Goal: Task Accomplishment & Management: Manage account settings

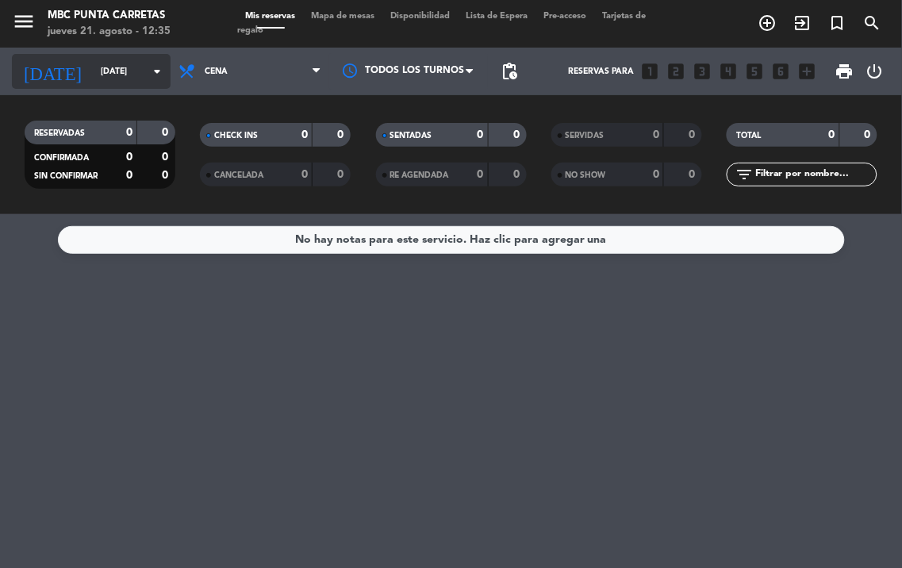
click at [137, 74] on input "[DATE]" at bounding box center [151, 71] width 117 height 25
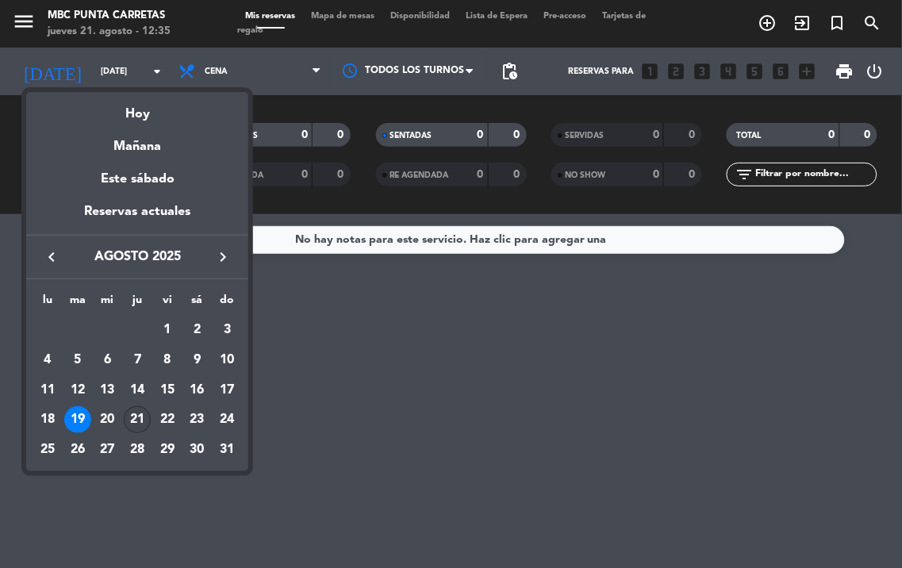
click at [128, 422] on div "21" at bounding box center [137, 419] width 27 height 27
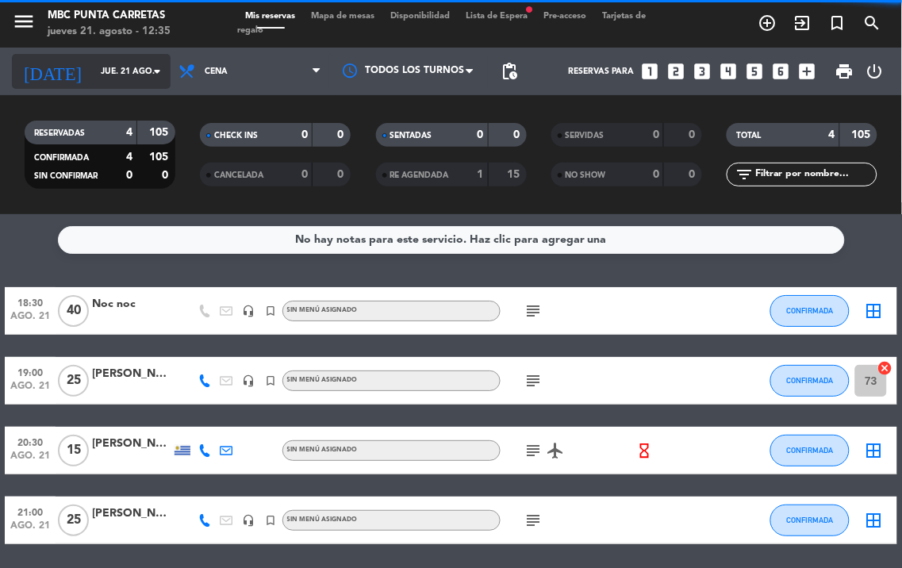
click at [127, 77] on input "jue. 21 ago." at bounding box center [151, 71] width 117 height 25
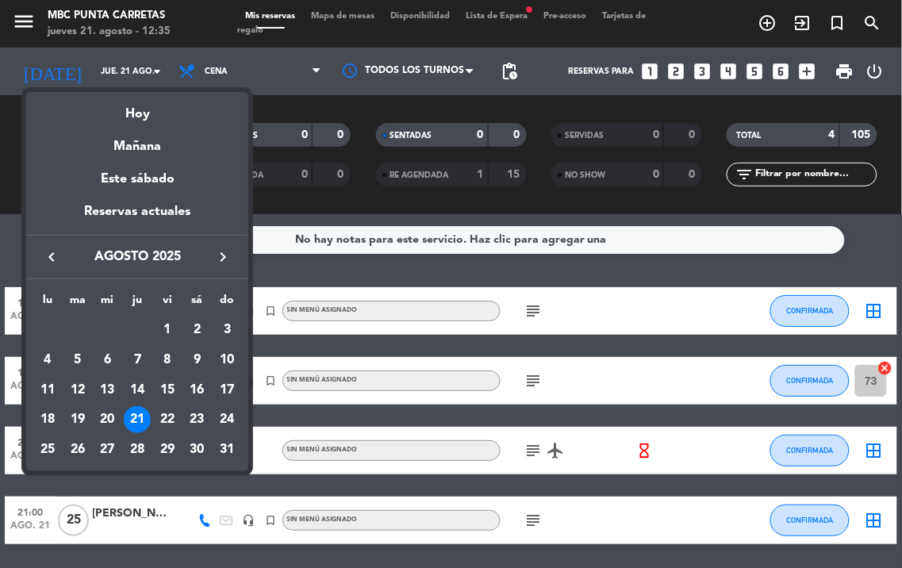
click at [130, 418] on div "21" at bounding box center [137, 419] width 27 height 27
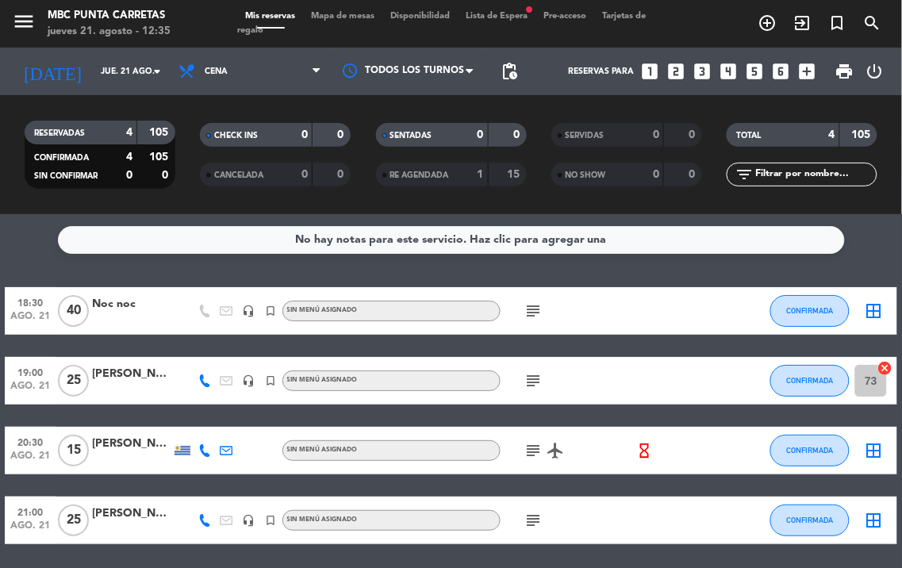
click at [528, 518] on icon "subject" at bounding box center [534, 520] width 19 height 19
click at [530, 516] on icon "subject" at bounding box center [534, 520] width 19 height 19
click at [533, 446] on icon "subject" at bounding box center [534, 450] width 19 height 19
click at [535, 529] on div "subject" at bounding box center [567, 520] width 133 height 47
click at [536, 519] on icon "subject" at bounding box center [534, 520] width 19 height 19
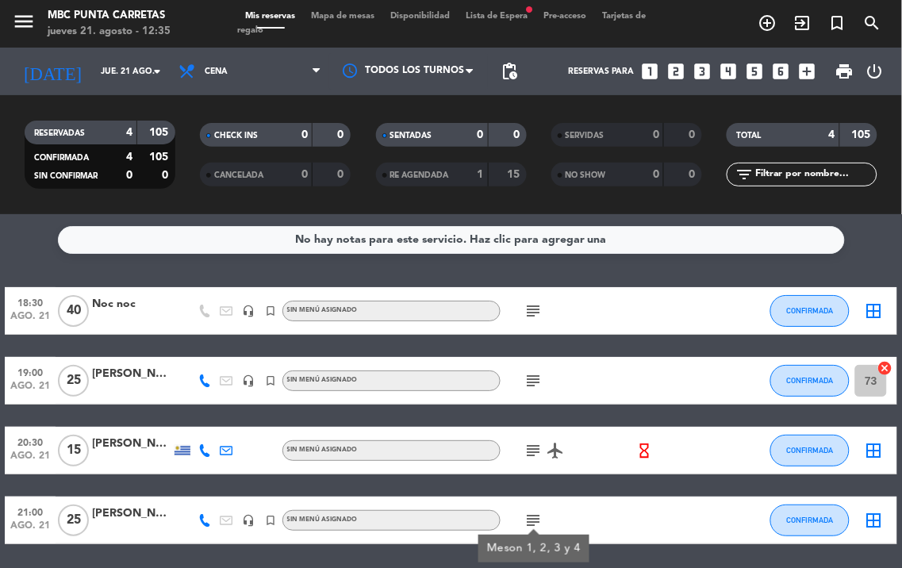
click at [536, 519] on icon "subject" at bounding box center [534, 520] width 19 height 19
click at [529, 448] on icon "subject" at bounding box center [534, 450] width 19 height 19
click at [532, 379] on icon "subject" at bounding box center [534, 380] width 19 height 19
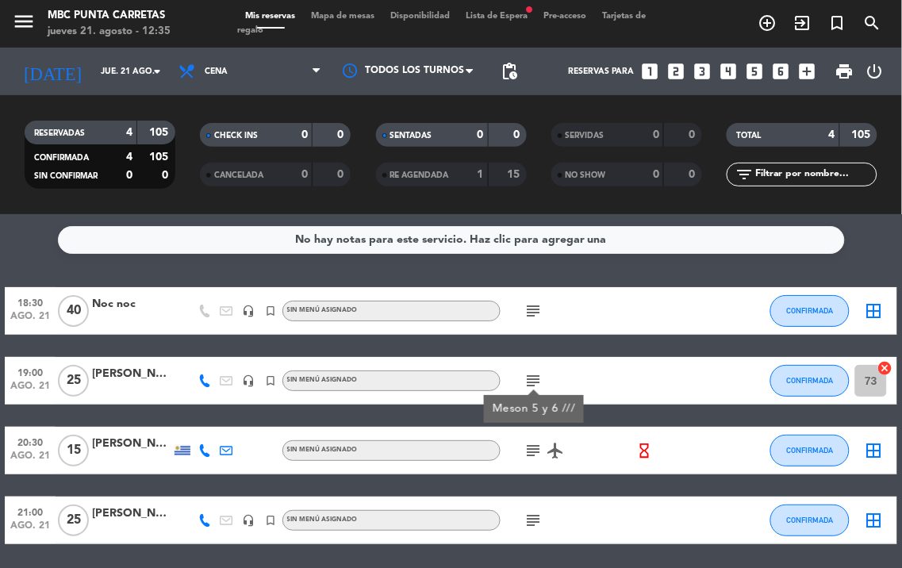
click at [532, 313] on icon "subject" at bounding box center [534, 311] width 19 height 19
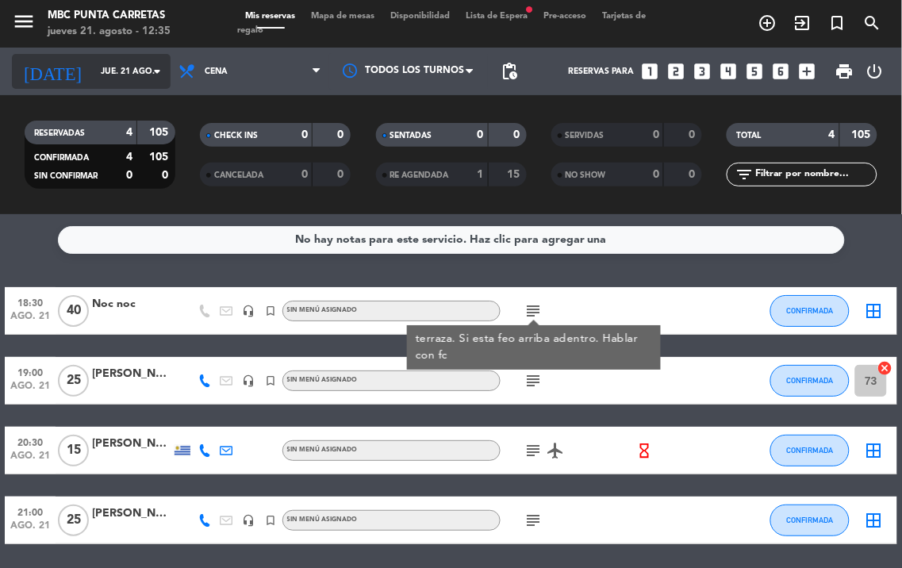
click at [130, 73] on input "jue. 21 ago." at bounding box center [151, 71] width 117 height 25
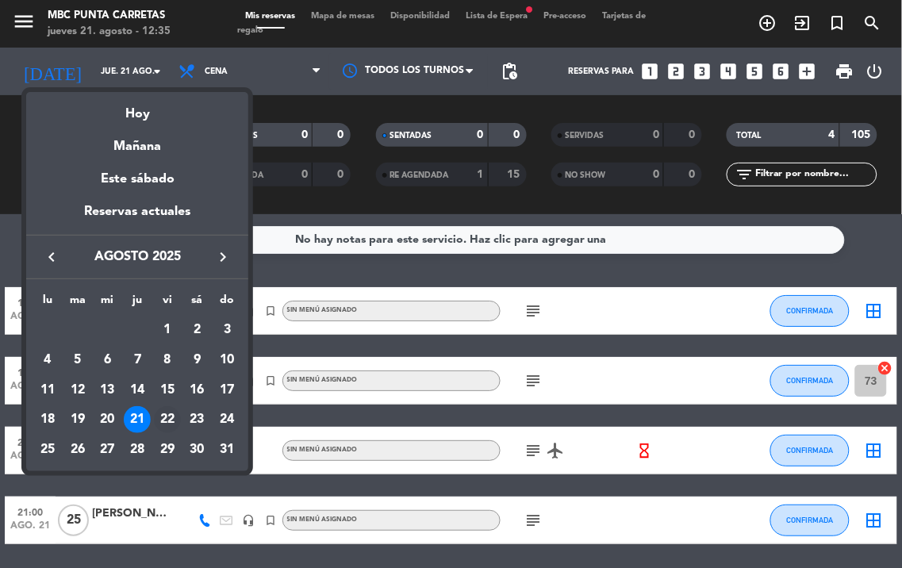
click at [173, 414] on div "22" at bounding box center [167, 419] width 27 height 27
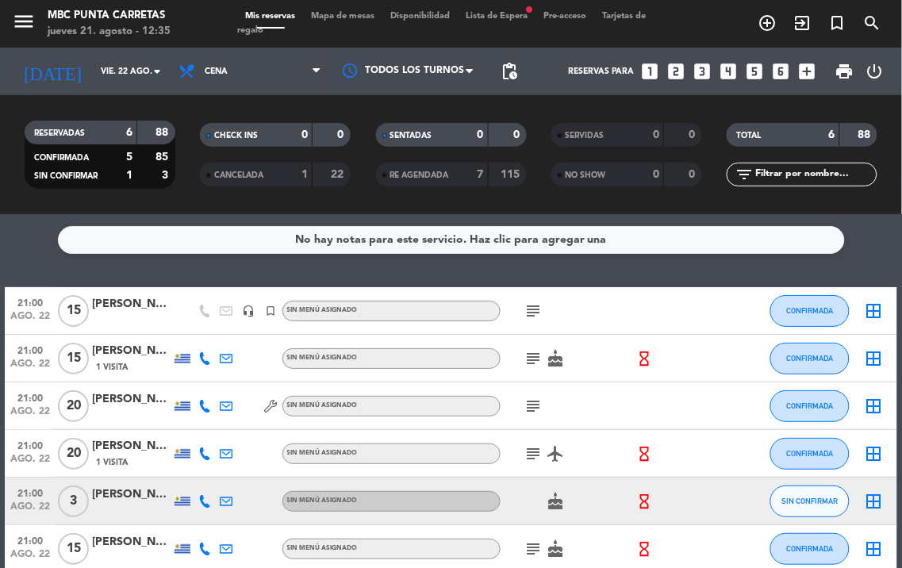
scroll to position [83, 0]
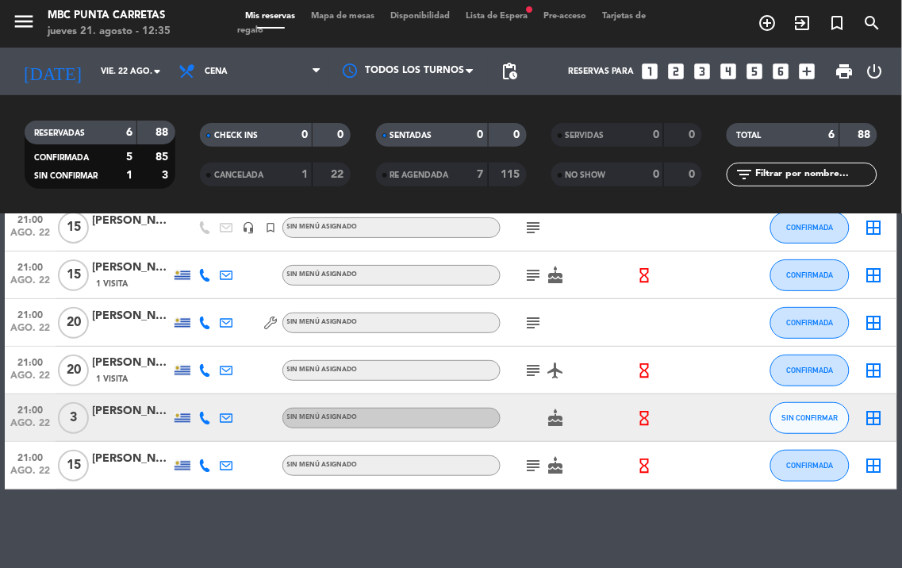
click at [525, 460] on icon "subject" at bounding box center [534, 465] width 19 height 19
click at [532, 366] on icon "subject" at bounding box center [534, 370] width 19 height 19
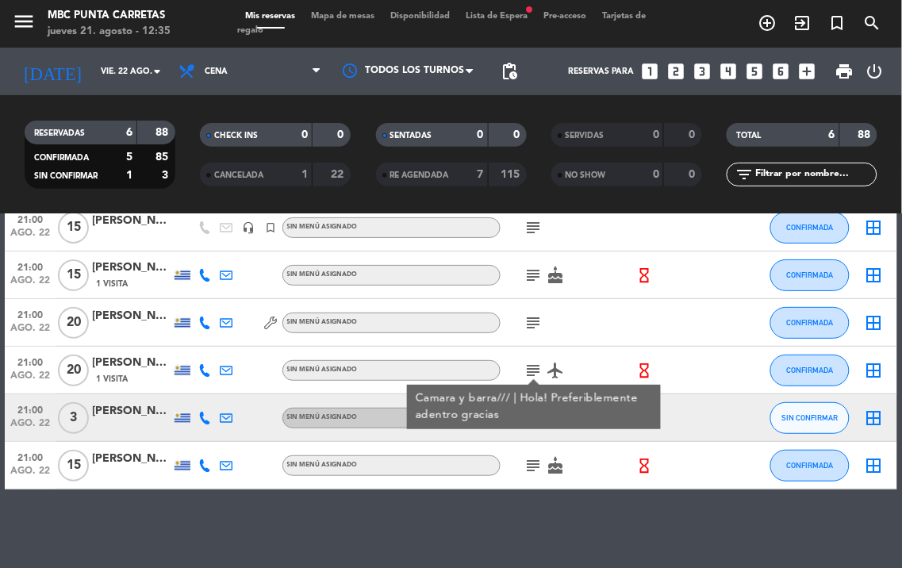
click at [532, 366] on icon "subject" at bounding box center [534, 370] width 19 height 19
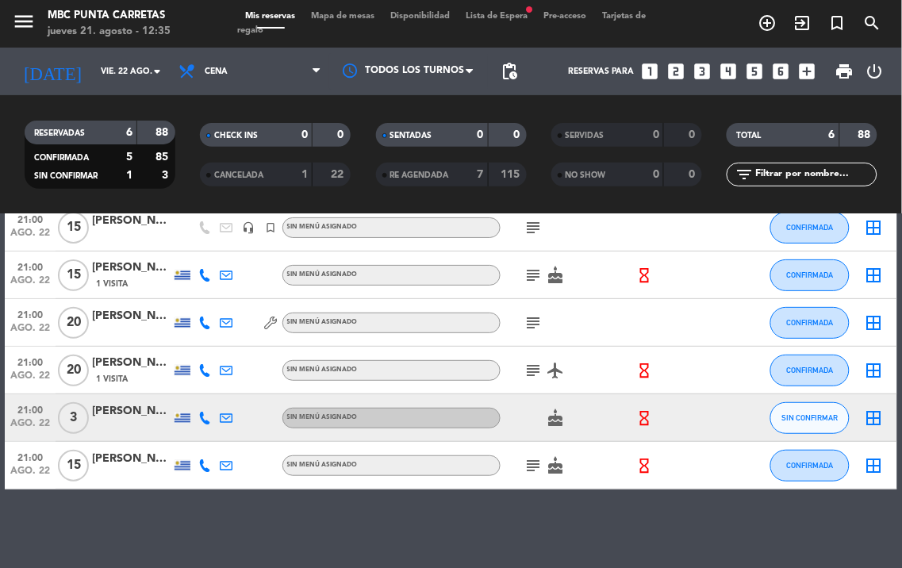
click at [527, 316] on icon "subject" at bounding box center [534, 323] width 19 height 19
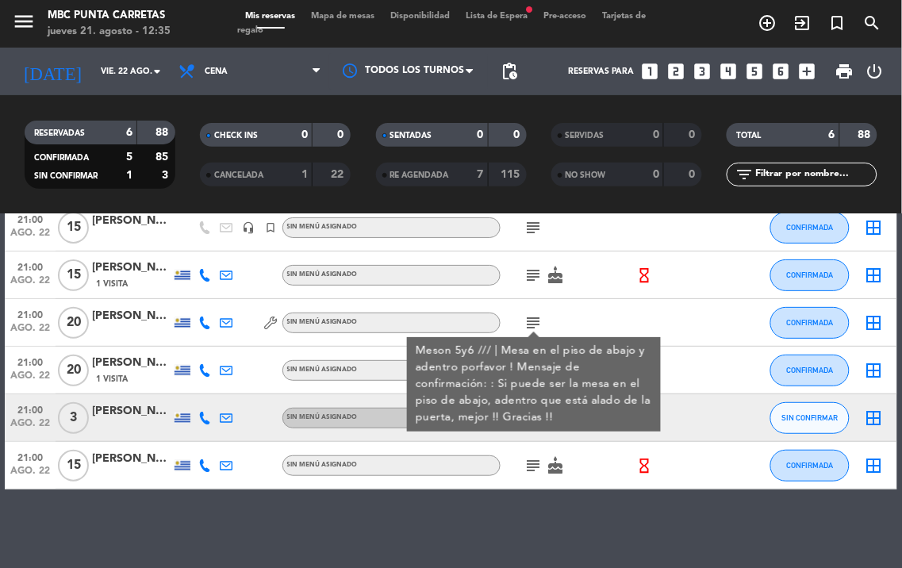
click at [527, 316] on icon "subject" at bounding box center [534, 323] width 19 height 19
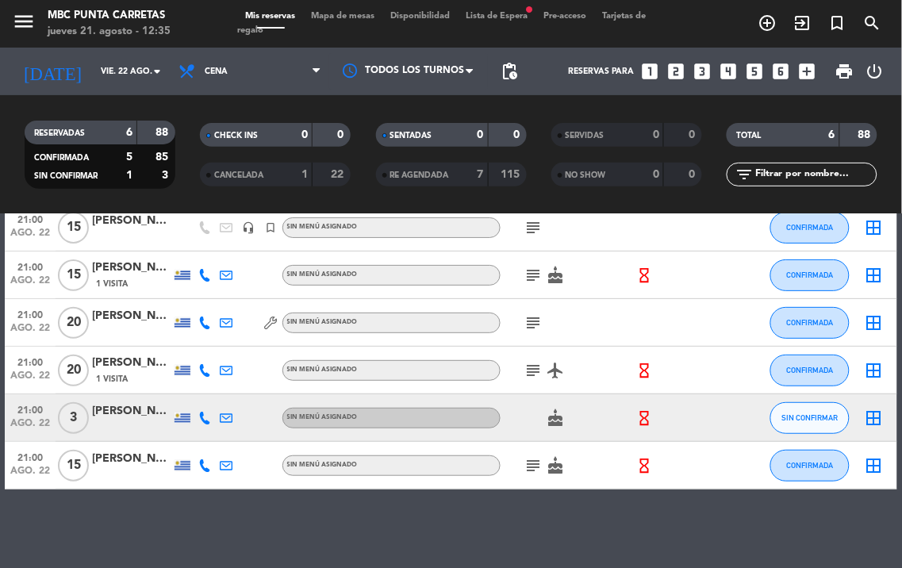
click at [527, 281] on icon "subject" at bounding box center [534, 275] width 19 height 19
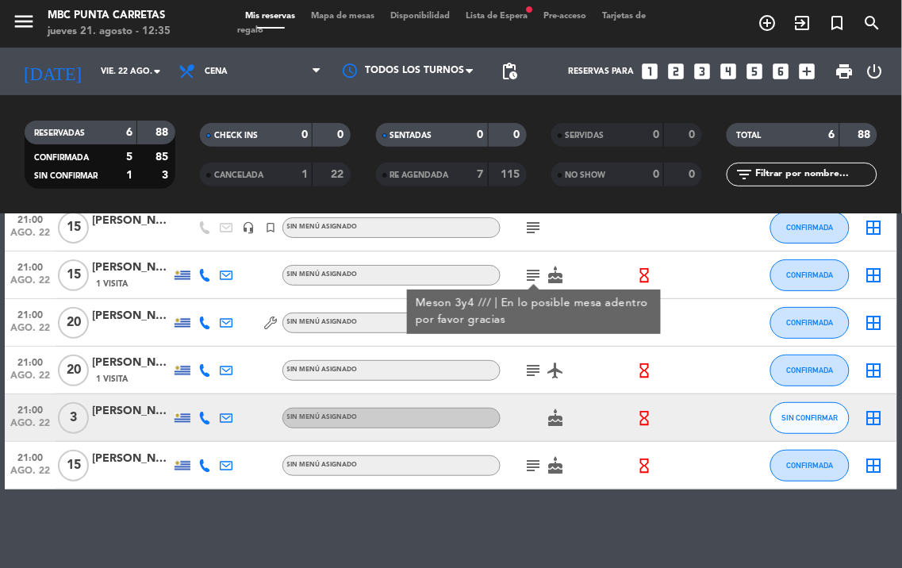
scroll to position [0, 0]
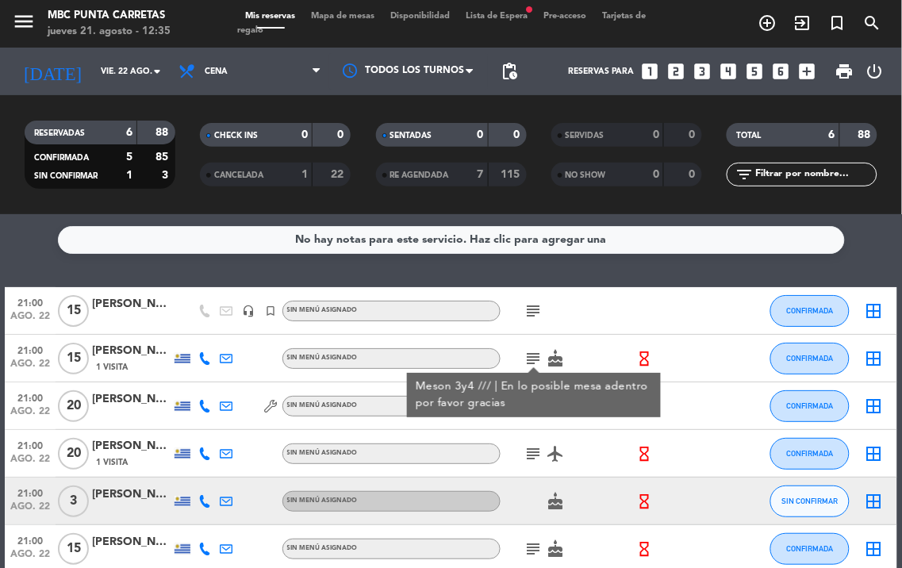
click at [534, 316] on icon "subject" at bounding box center [534, 311] width 19 height 19
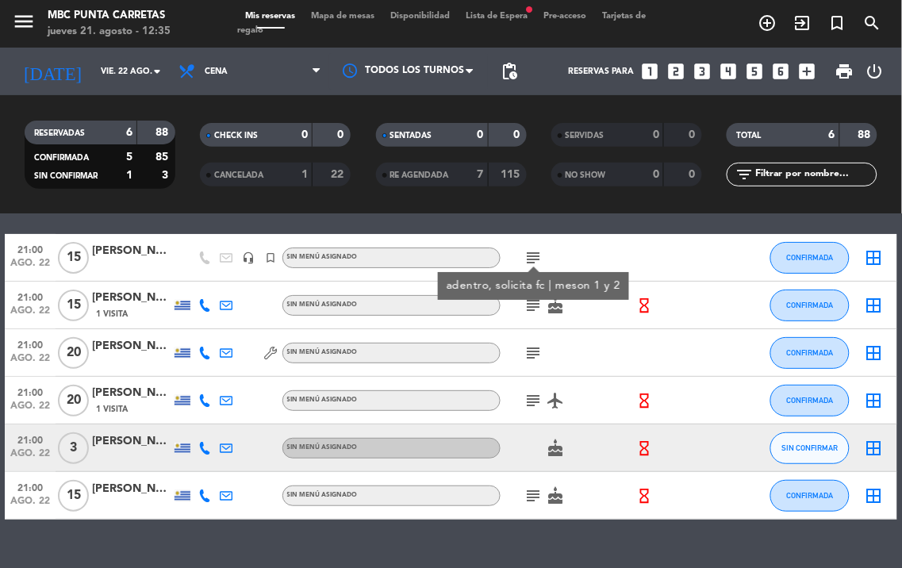
scroll to position [83, 0]
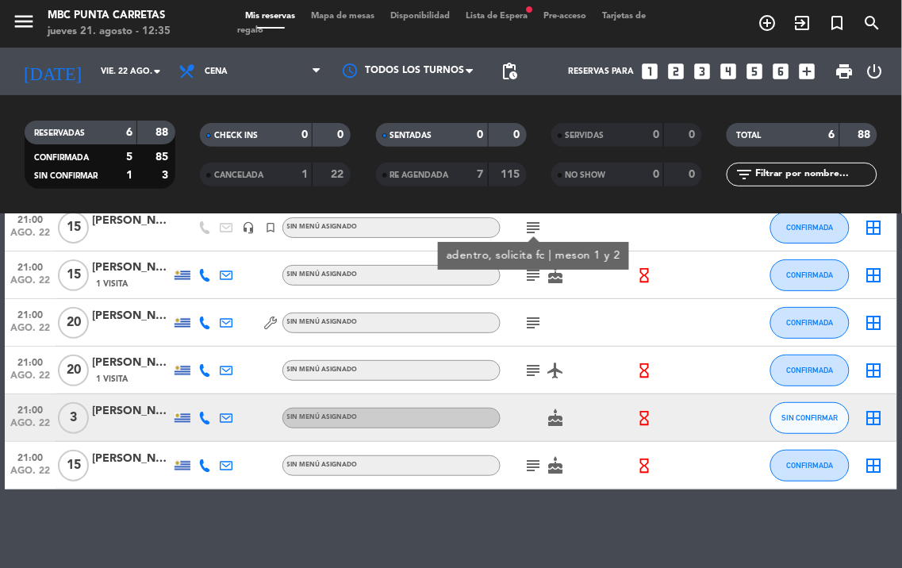
click at [202, 415] on icon at bounding box center [204, 418] width 13 height 13
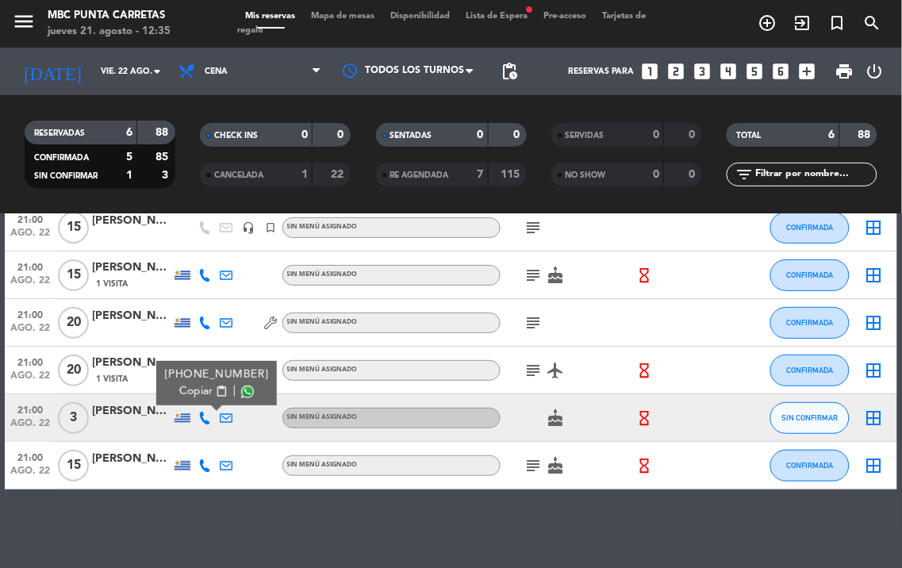
click at [215, 391] on span "content_paste" at bounding box center [221, 392] width 12 height 12
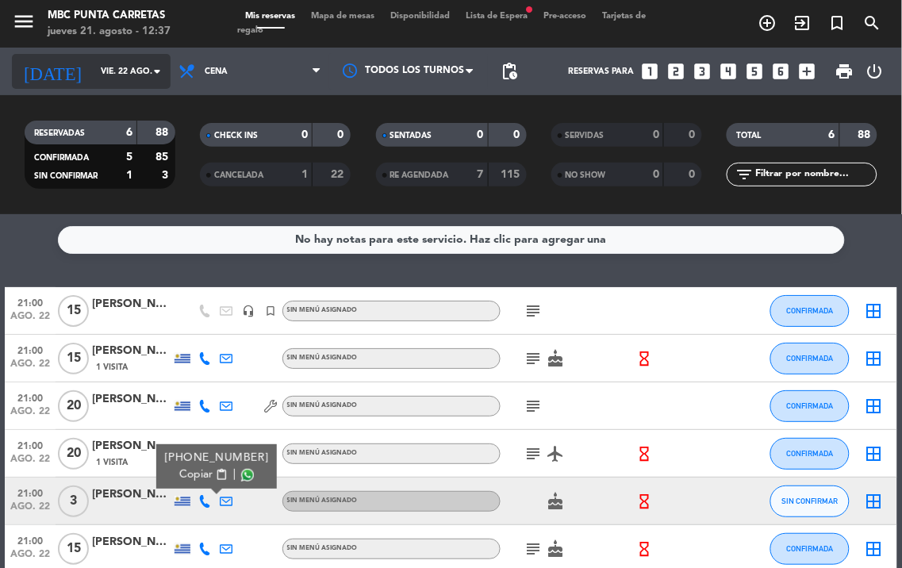
click at [132, 66] on input "vie. 22 ago." at bounding box center [151, 71] width 117 height 25
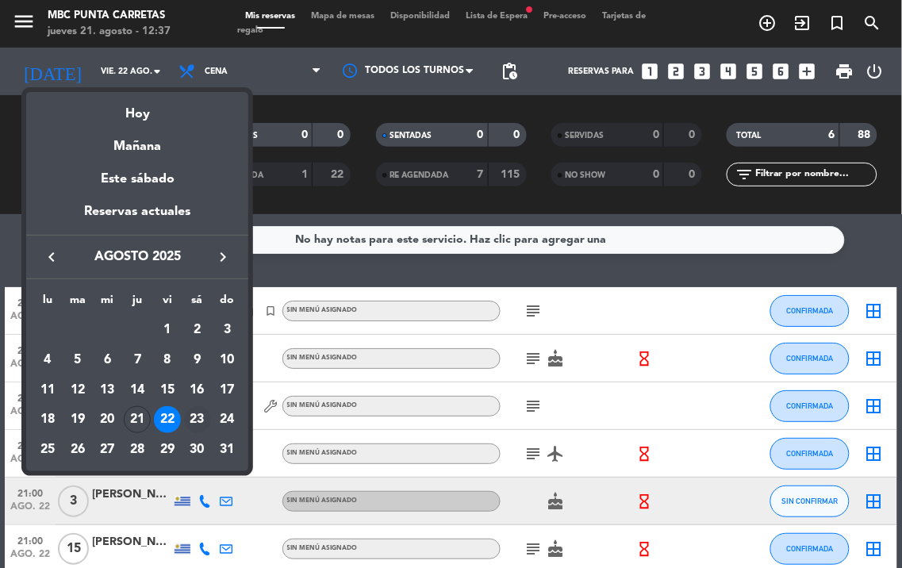
click at [196, 414] on div "23" at bounding box center [197, 419] width 27 height 27
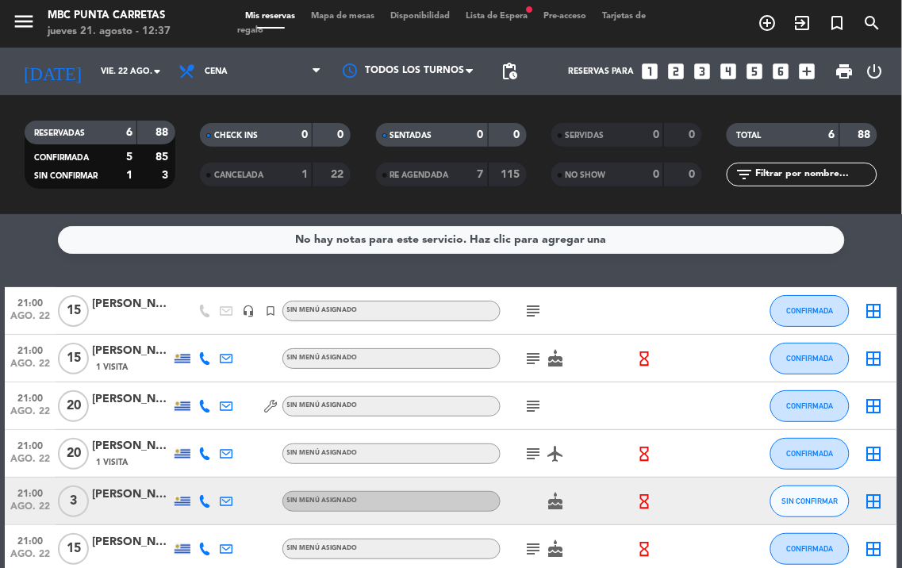
type input "sáb. 23 ago."
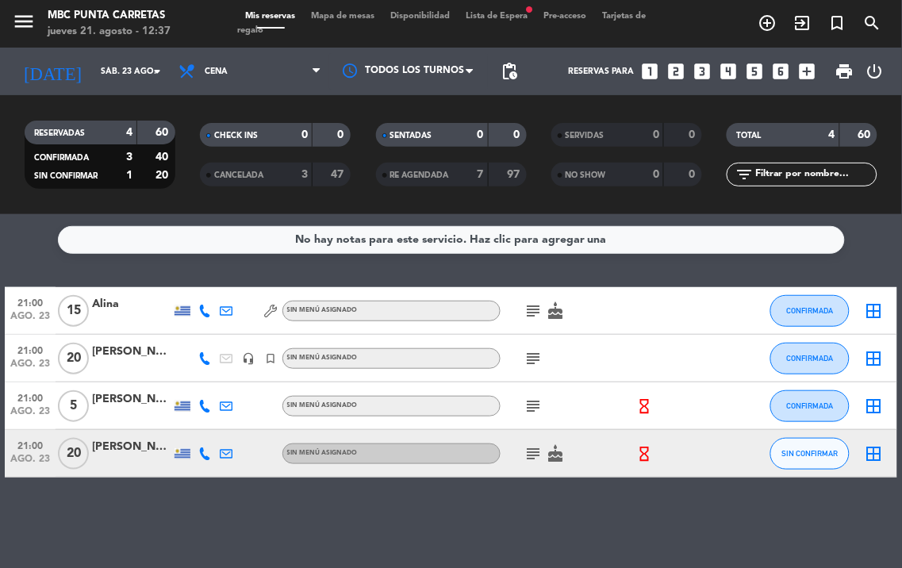
click at [528, 448] on icon "subject" at bounding box center [534, 453] width 19 height 19
click at [527, 312] on icon "subject" at bounding box center [534, 311] width 19 height 19
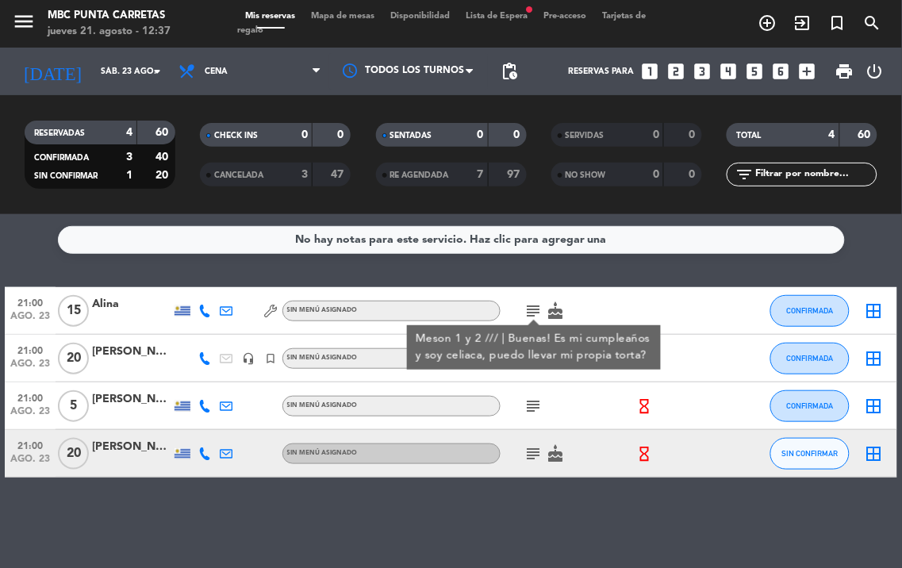
click at [533, 375] on div "subject" at bounding box center [567, 358] width 133 height 47
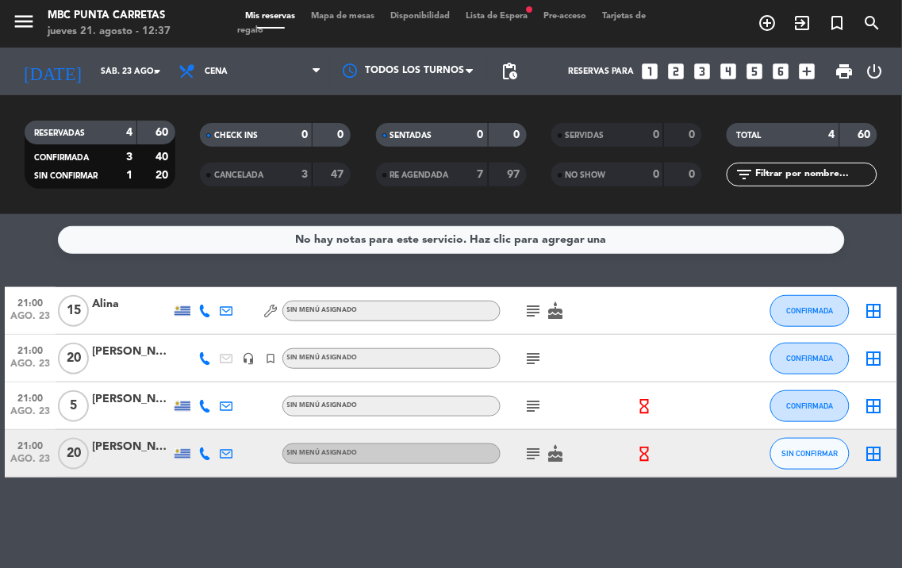
click at [533, 362] on icon "subject" at bounding box center [534, 358] width 19 height 19
click at [533, 408] on icon "subject" at bounding box center [534, 406] width 19 height 19
click at [535, 454] on icon "subject" at bounding box center [534, 453] width 19 height 19
click at [195, 455] on div at bounding box center [205, 453] width 22 height 47
click at [203, 445] on div at bounding box center [205, 453] width 22 height 47
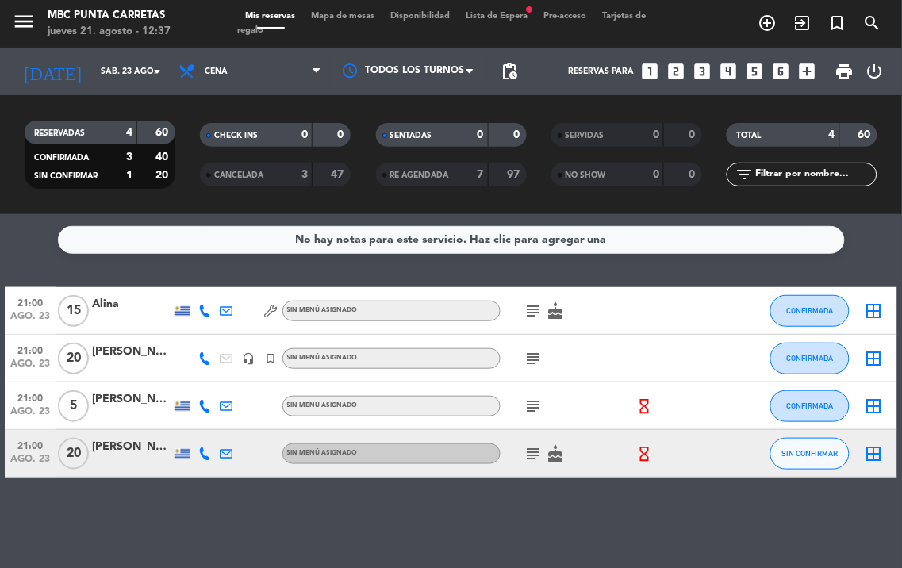
click at [204, 456] on icon at bounding box center [204, 454] width 13 height 13
click at [215, 421] on span "content_paste" at bounding box center [221, 427] width 12 height 12
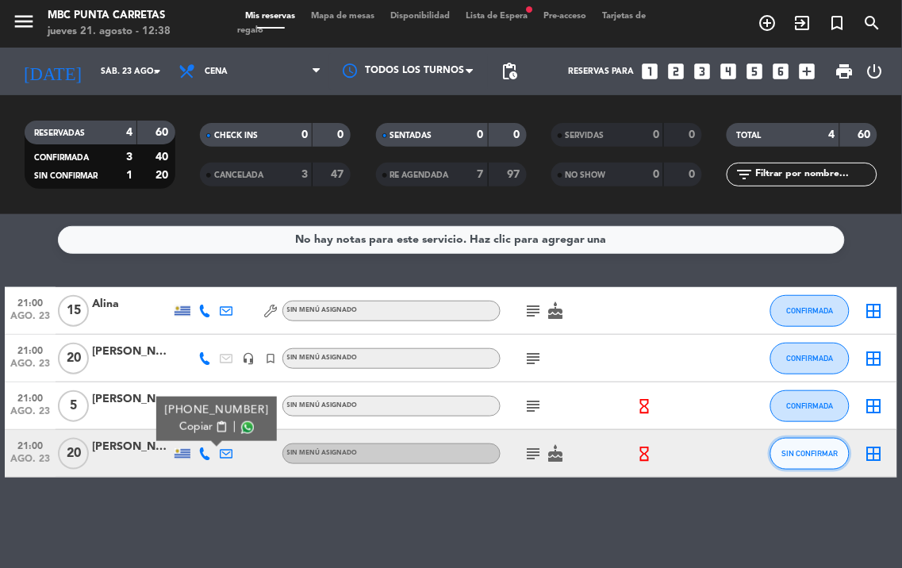
click at [792, 458] on button "SIN CONFIRMAR" at bounding box center [810, 454] width 79 height 32
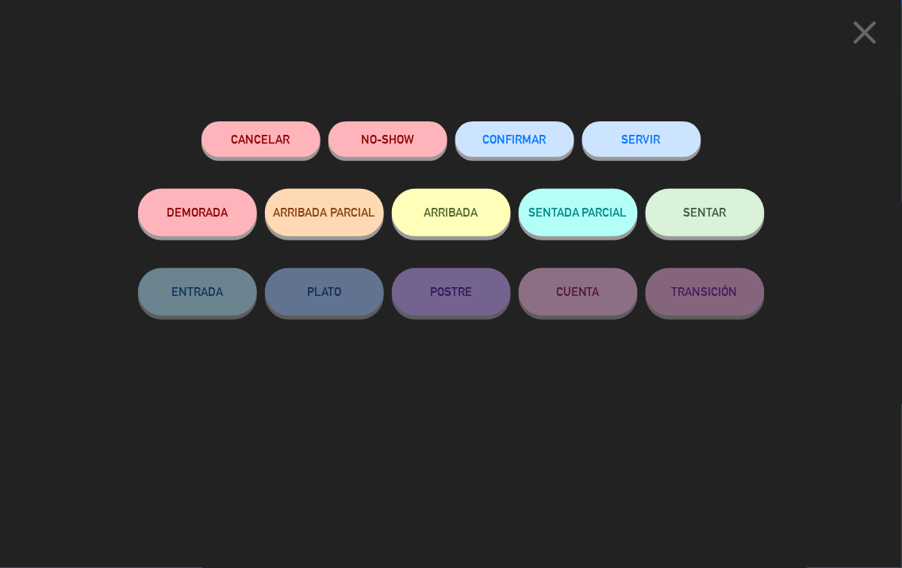
click at [471, 144] on button "CONFIRMAR" at bounding box center [515, 139] width 119 height 36
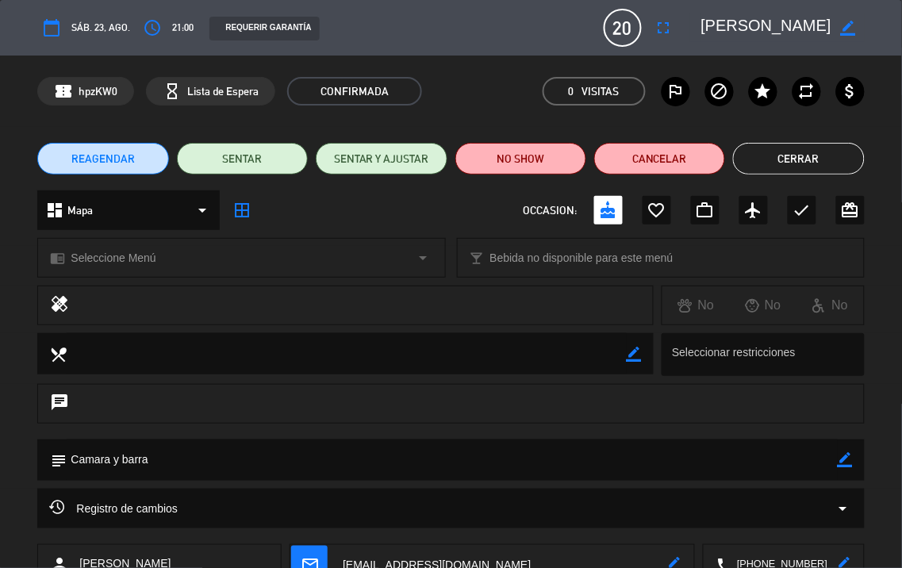
click at [844, 456] on icon "border_color" at bounding box center [845, 459] width 15 height 15
click at [773, 456] on textarea at bounding box center [452, 460] width 771 height 40
type textarea "Camara y barra ///"
click at [853, 460] on div "subject" at bounding box center [450, 460] width 827 height 41
click at [844, 460] on icon at bounding box center [845, 459] width 15 height 15
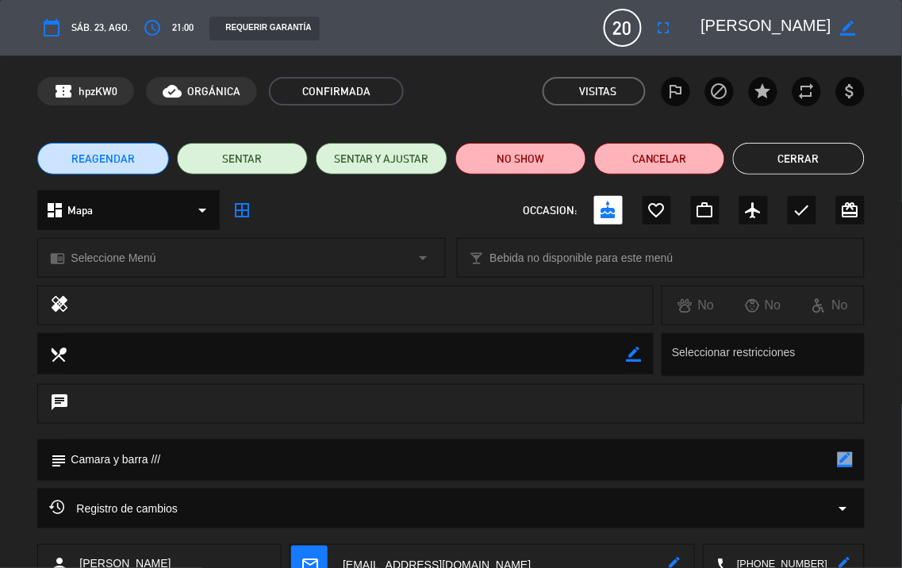
click at [795, 148] on button "Cerrar" at bounding box center [798, 159] width 131 height 32
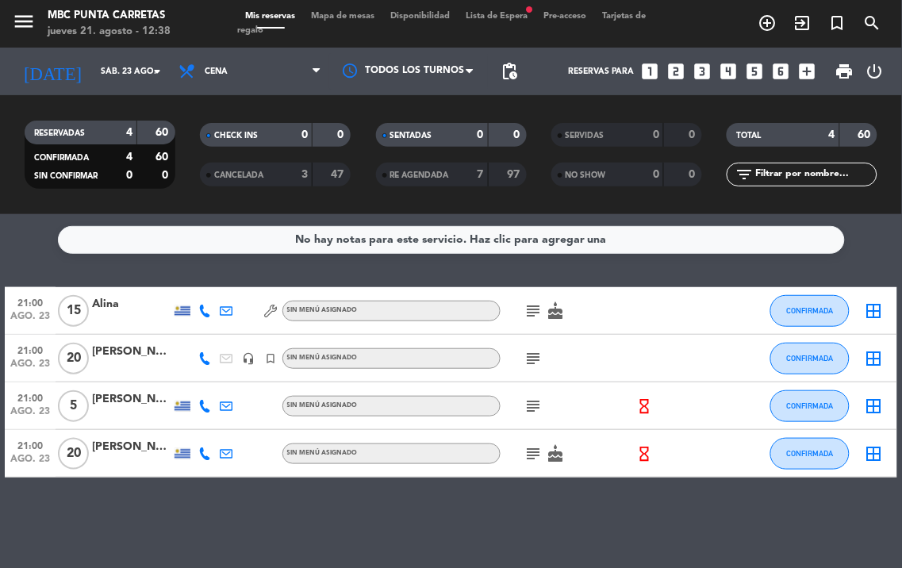
click at [538, 456] on icon "subject" at bounding box center [534, 453] width 19 height 19
click at [533, 402] on icon "subject" at bounding box center [534, 406] width 19 height 19
click at [529, 355] on icon "subject" at bounding box center [534, 358] width 19 height 19
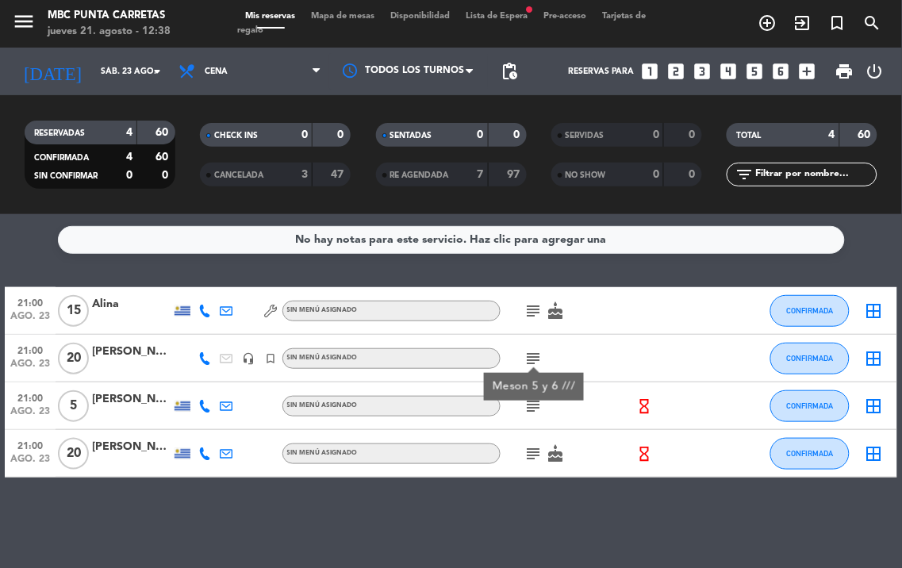
click at [529, 355] on icon "subject" at bounding box center [534, 358] width 19 height 19
click at [533, 298] on div "subject cake" at bounding box center [567, 310] width 133 height 47
click at [533, 304] on icon "subject" at bounding box center [534, 311] width 19 height 19
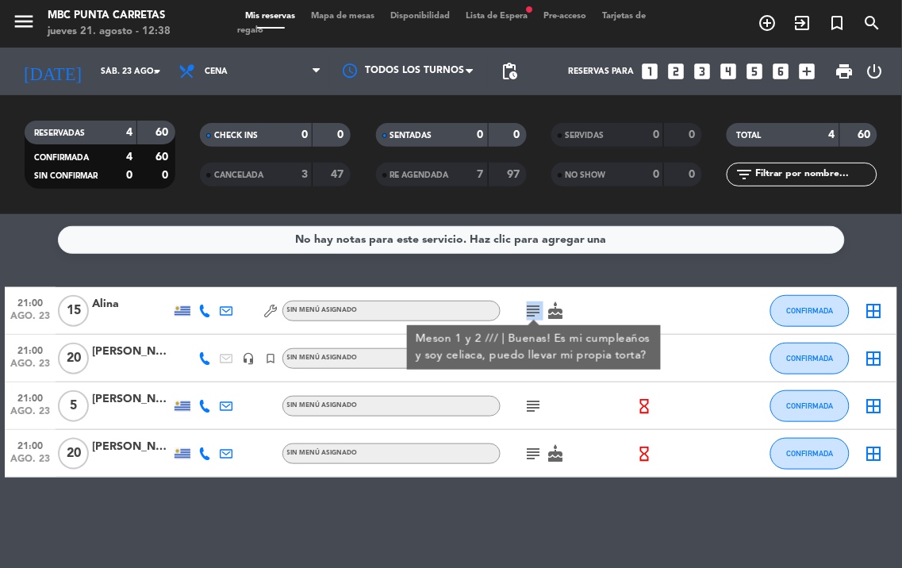
click at [533, 307] on icon "subject" at bounding box center [534, 311] width 19 height 19
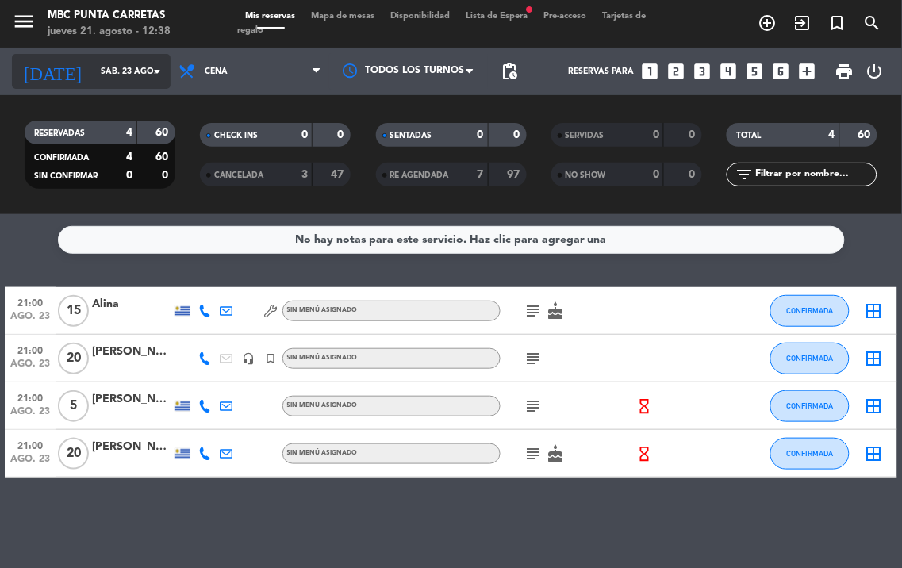
click at [161, 65] on icon "arrow_drop_down" at bounding box center [157, 71] width 19 height 19
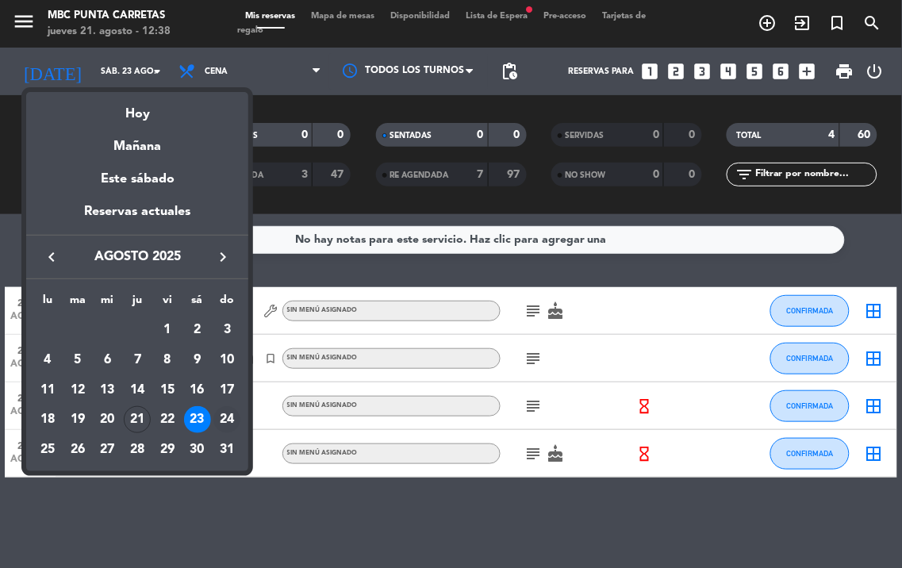
click at [225, 416] on div "24" at bounding box center [227, 419] width 27 height 27
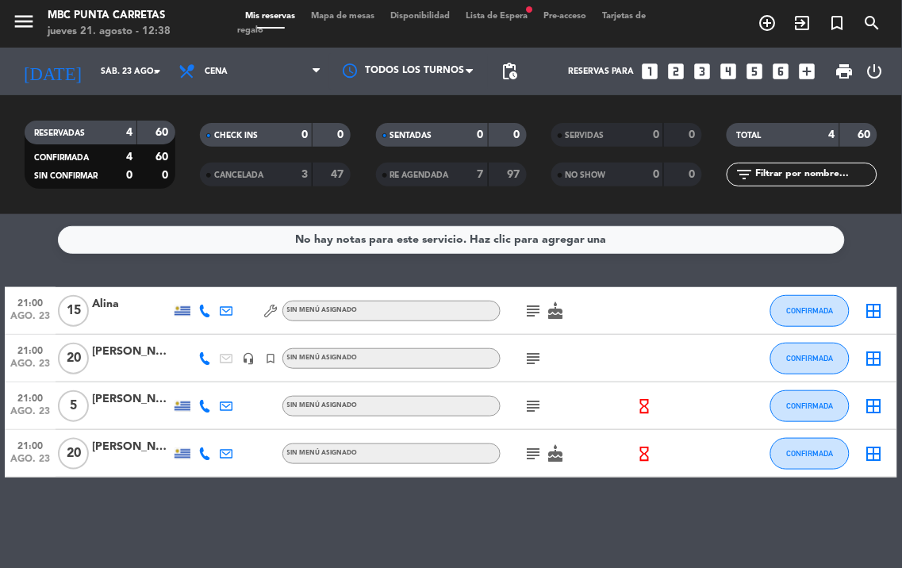
type input "dom. 24 ago."
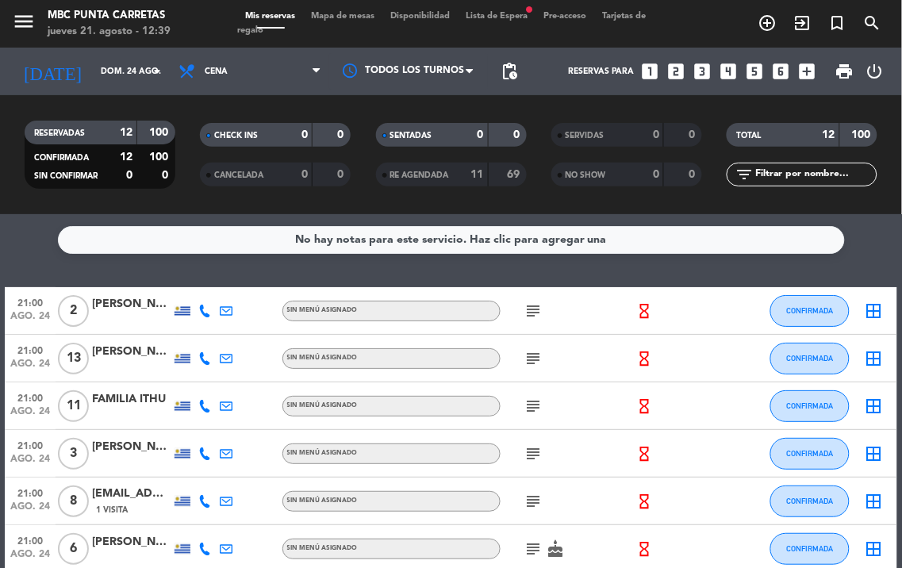
click at [535, 308] on icon "subject" at bounding box center [534, 311] width 19 height 19
click at [532, 352] on icon "subject" at bounding box center [534, 358] width 19 height 19
drag, startPoint x: 532, startPoint y: 352, endPoint x: 534, endPoint y: 360, distance: 9.1
click at [532, 352] on icon "subject" at bounding box center [534, 358] width 19 height 19
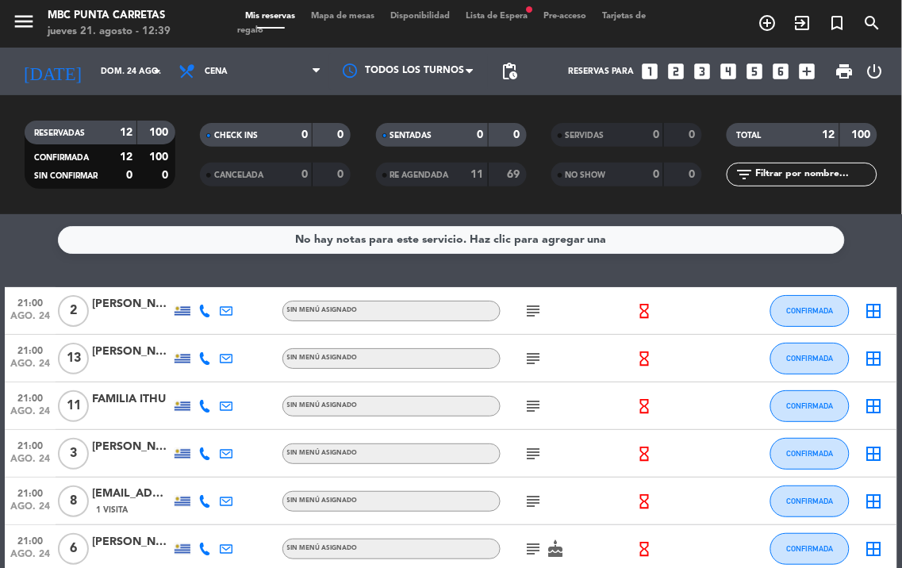
click at [535, 362] on icon "subject" at bounding box center [534, 358] width 19 height 19
click at [535, 359] on icon "subject" at bounding box center [534, 358] width 19 height 19
click at [533, 403] on icon "subject" at bounding box center [534, 406] width 19 height 19
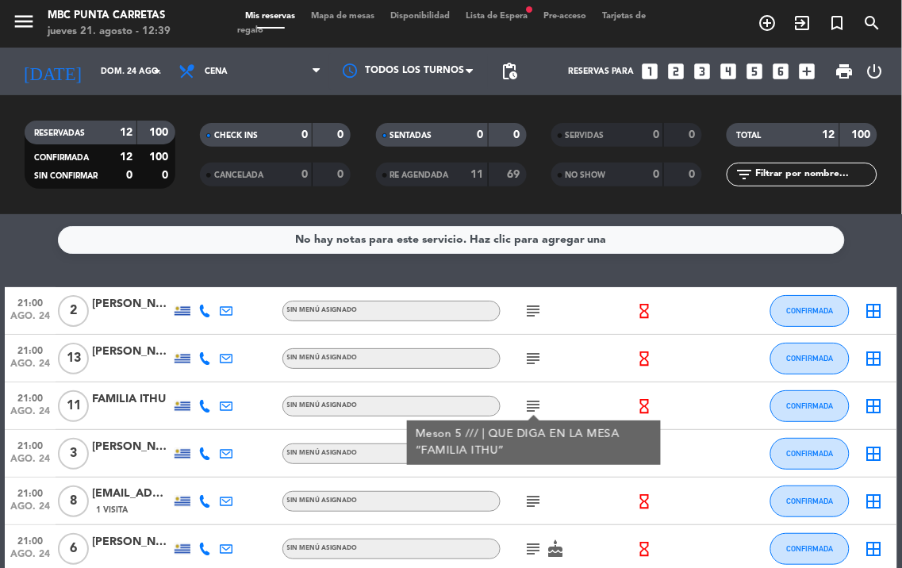
click at [533, 407] on icon "subject" at bounding box center [534, 406] width 19 height 19
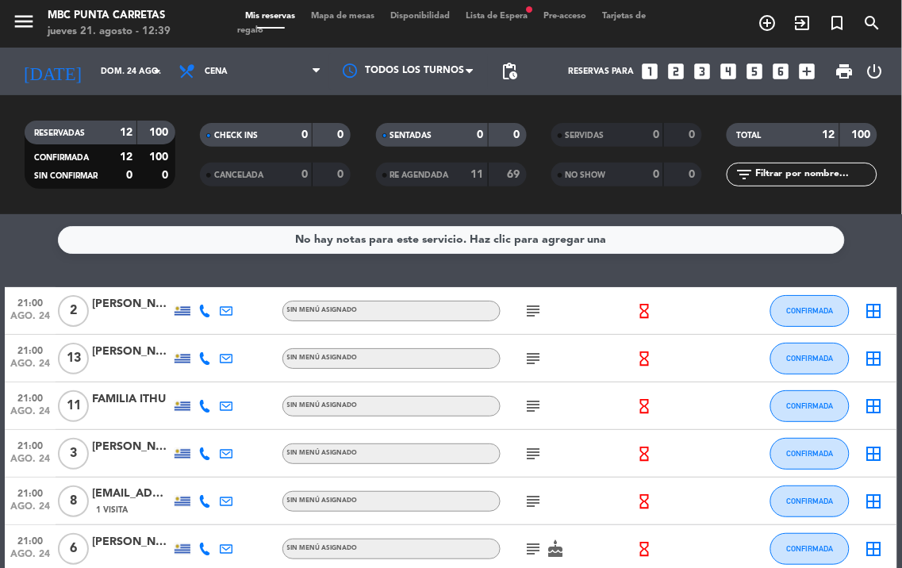
click at [533, 455] on icon "subject" at bounding box center [534, 453] width 19 height 19
click at [534, 502] on icon "subject" at bounding box center [534, 501] width 19 height 19
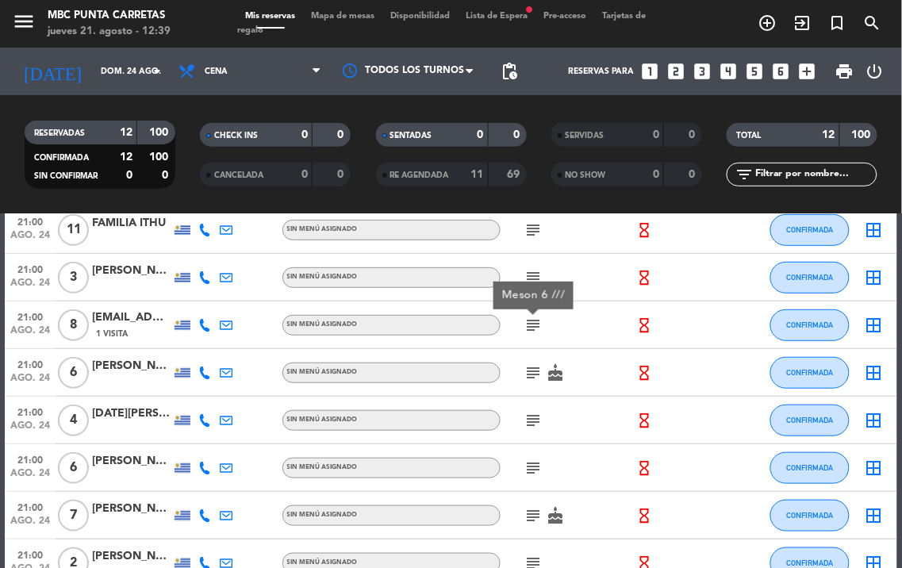
click at [540, 370] on icon "subject" at bounding box center [534, 373] width 19 height 19
click at [535, 415] on icon "subject" at bounding box center [534, 420] width 19 height 19
click at [536, 463] on icon "subject" at bounding box center [534, 468] width 19 height 19
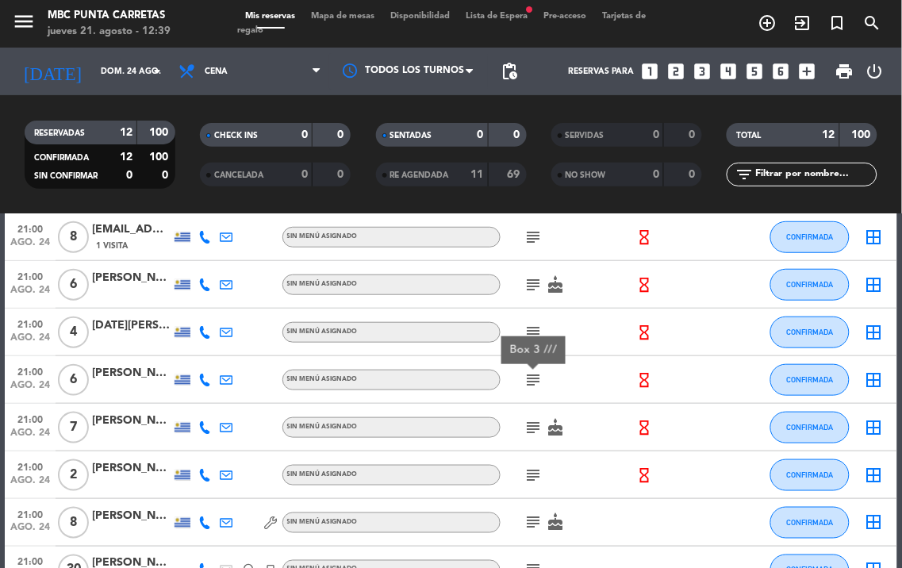
click at [536, 425] on icon "subject" at bounding box center [534, 427] width 19 height 19
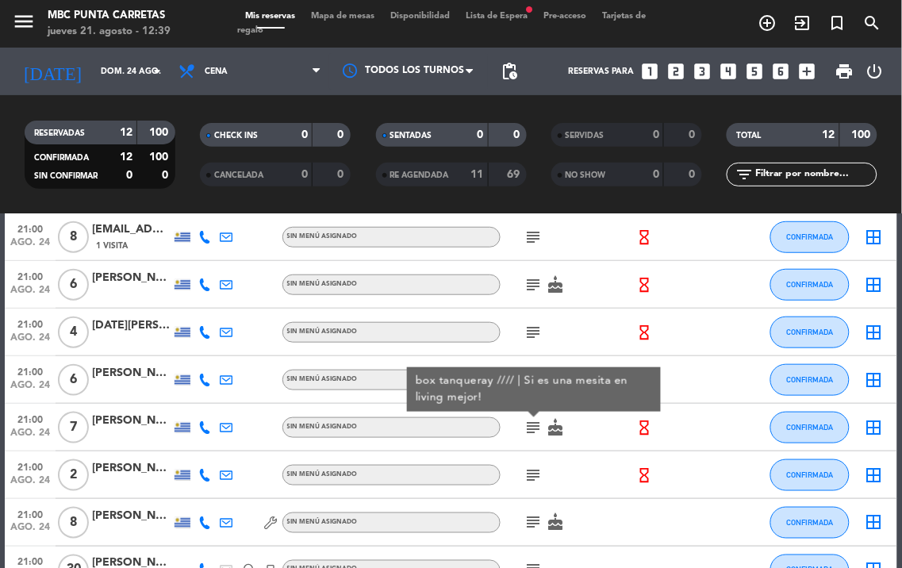
click at [533, 468] on icon "subject" at bounding box center [534, 475] width 19 height 19
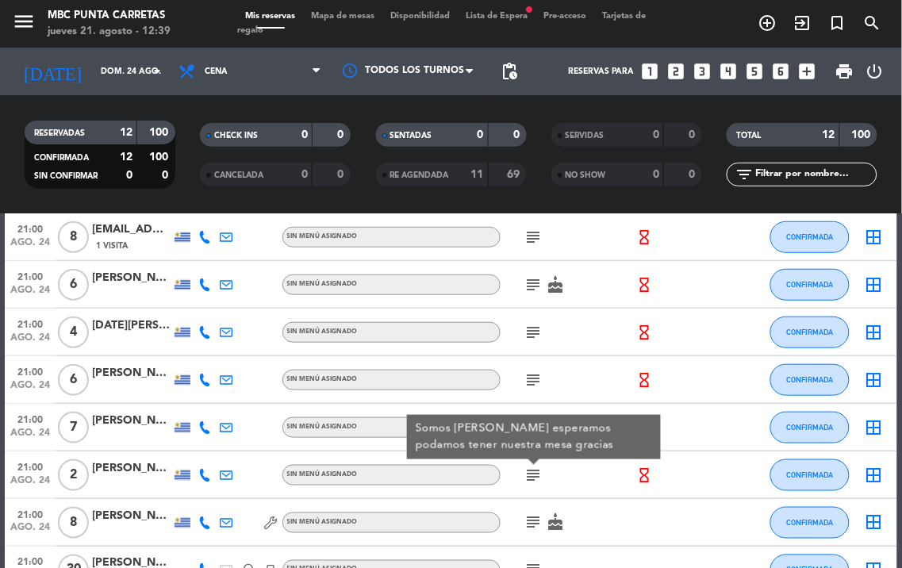
scroll to position [352, 0]
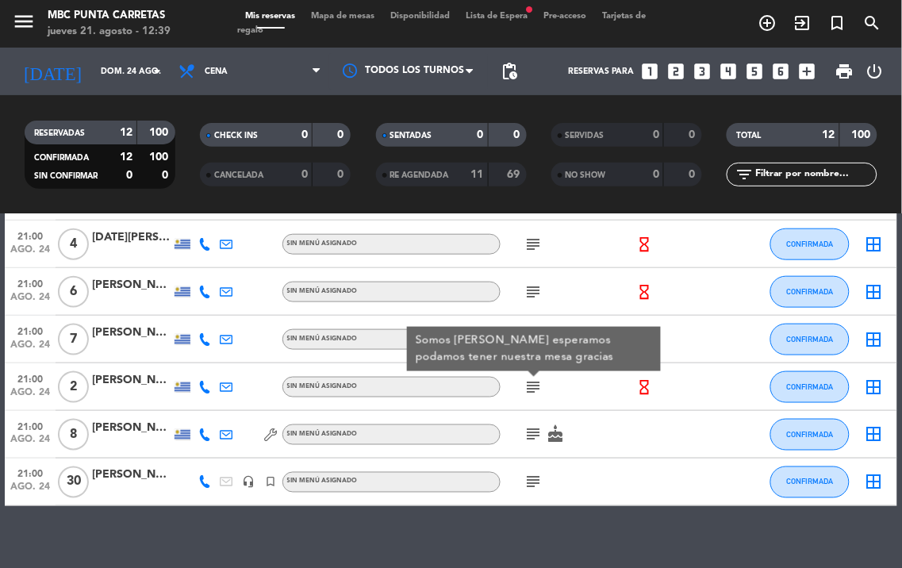
click at [536, 421] on div "subject cake" at bounding box center [567, 434] width 133 height 47
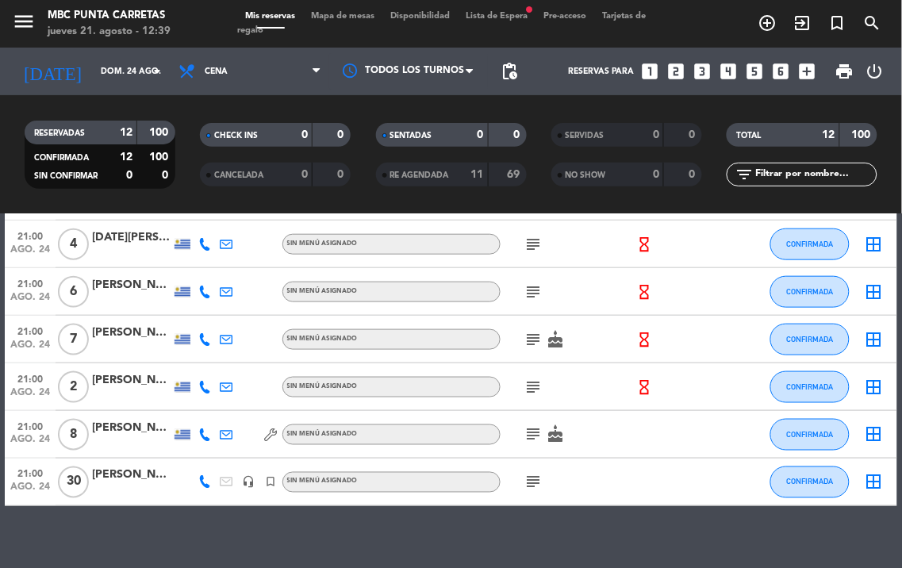
click at [533, 430] on icon "subject" at bounding box center [534, 434] width 19 height 19
click at [540, 473] on icon "subject" at bounding box center [534, 482] width 19 height 19
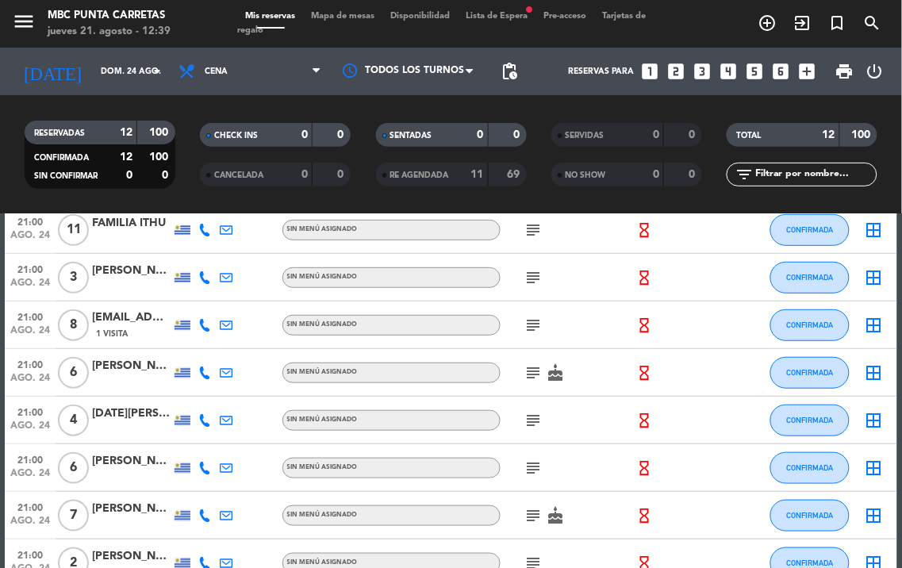
scroll to position [0, 0]
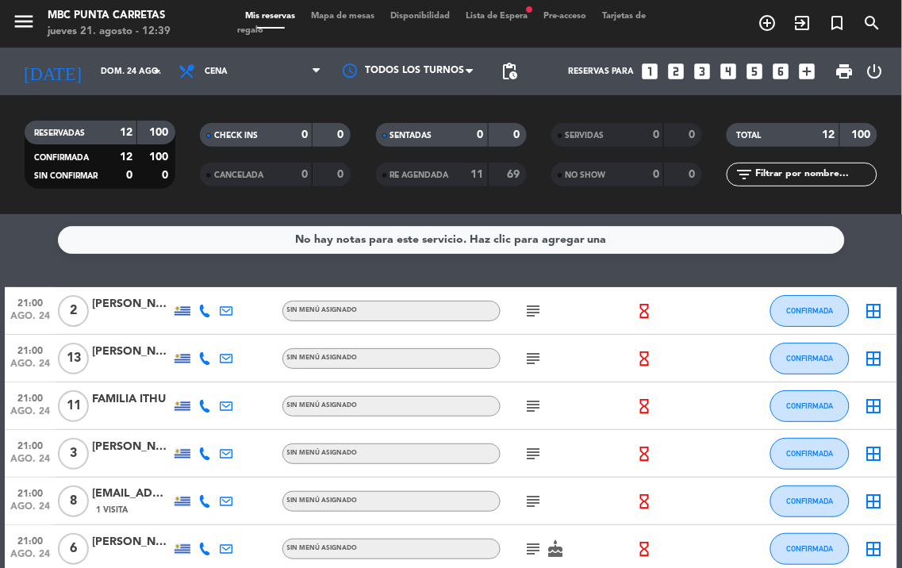
click at [526, 356] on icon "subject" at bounding box center [534, 358] width 19 height 19
click at [210, 360] on icon at bounding box center [204, 358] width 13 height 13
click at [215, 331] on div "Copiar content_paste |" at bounding box center [216, 332] width 104 height 17
click at [215, 330] on span "content_paste" at bounding box center [221, 332] width 12 height 12
